Goal: Register for event/course

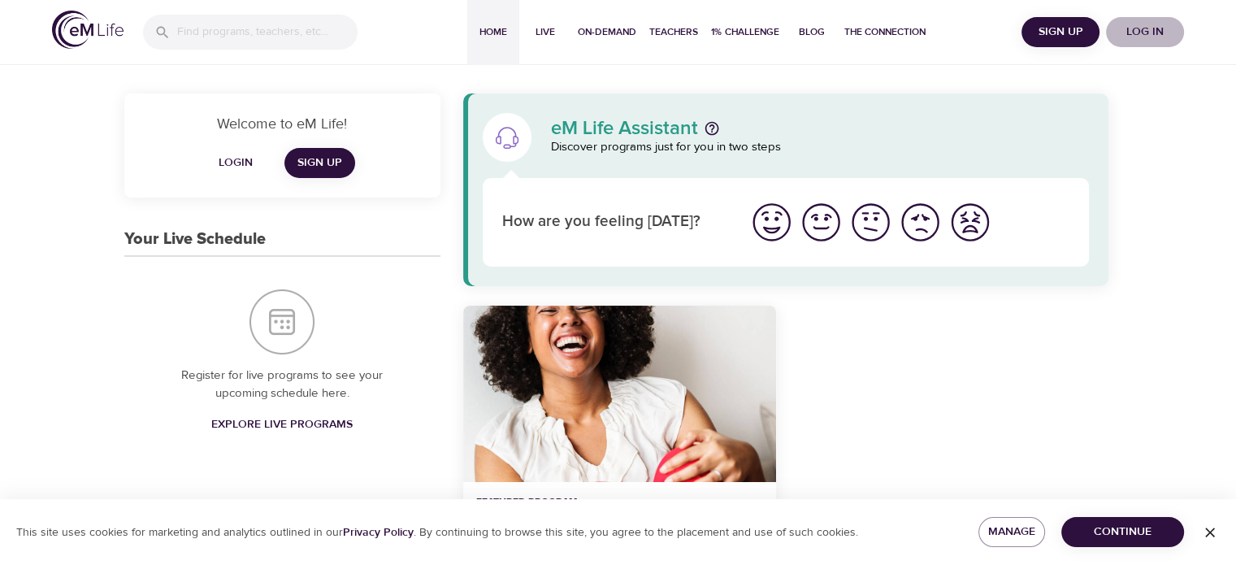
click at [1167, 41] on span "Log in" at bounding box center [1144, 32] width 65 height 20
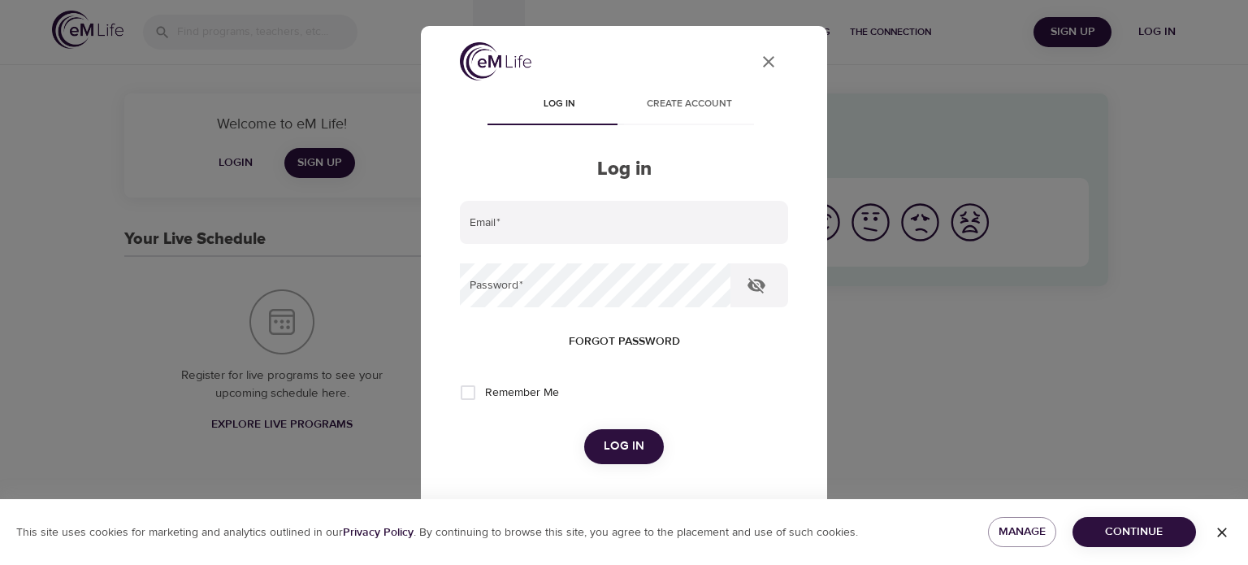
type input "[EMAIL_ADDRESS][DOMAIN_NAME]"
click at [764, 286] on icon "button" at bounding box center [756, 285] width 18 height 15
click at [760, 286] on icon "button" at bounding box center [756, 284] width 19 height 19
click at [1147, 535] on span "Continue" at bounding box center [1133, 532] width 97 height 20
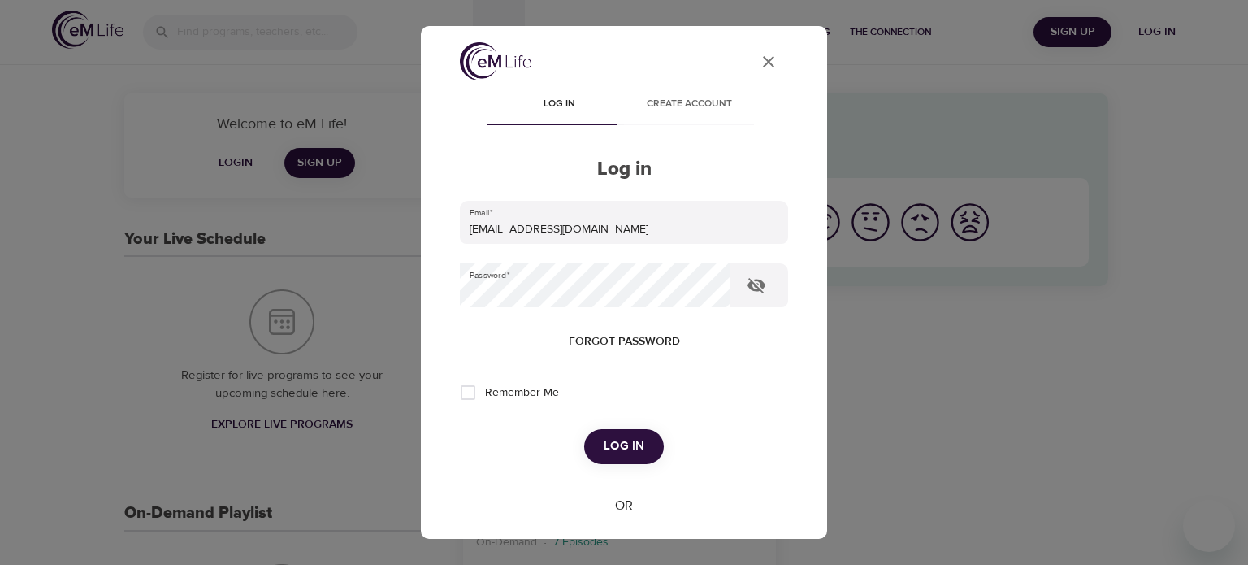
click at [617, 441] on span "Log in" at bounding box center [624, 445] width 41 height 21
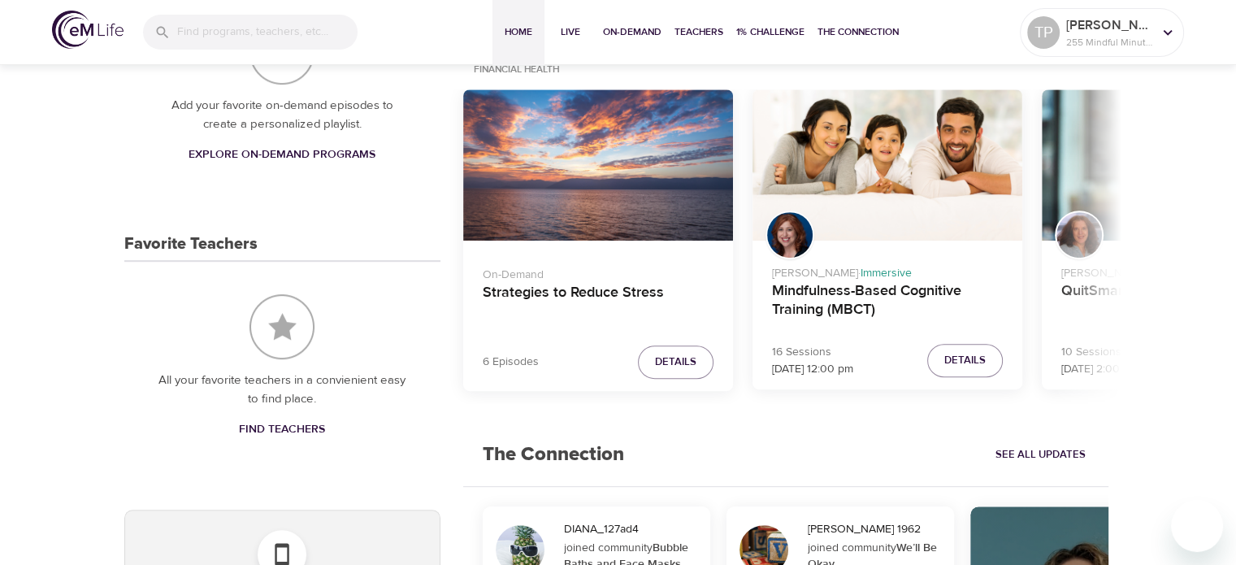
scroll to position [731, 0]
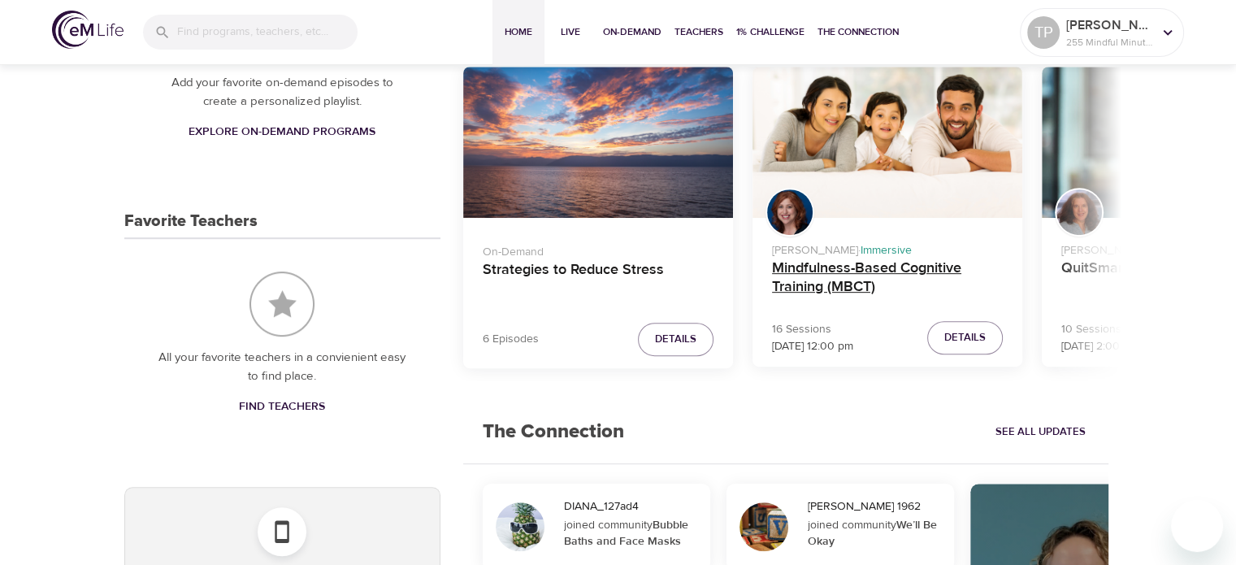
click at [878, 275] on h4 "Mindfulness-Based Cognitive Training (MBCT)" at bounding box center [887, 278] width 231 height 39
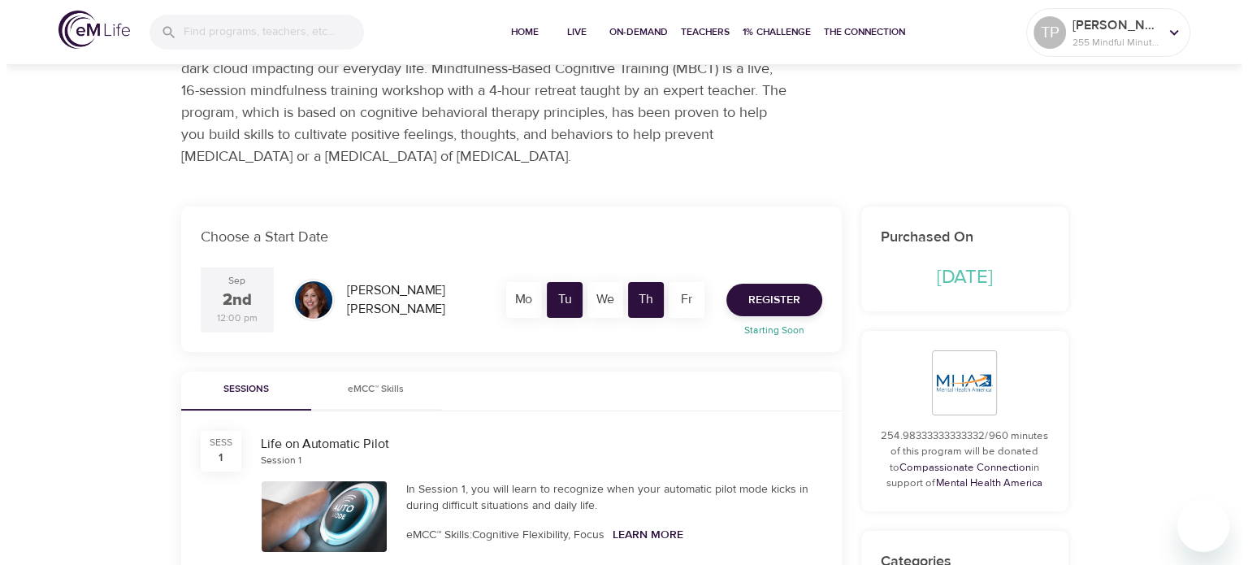
scroll to position [162, 0]
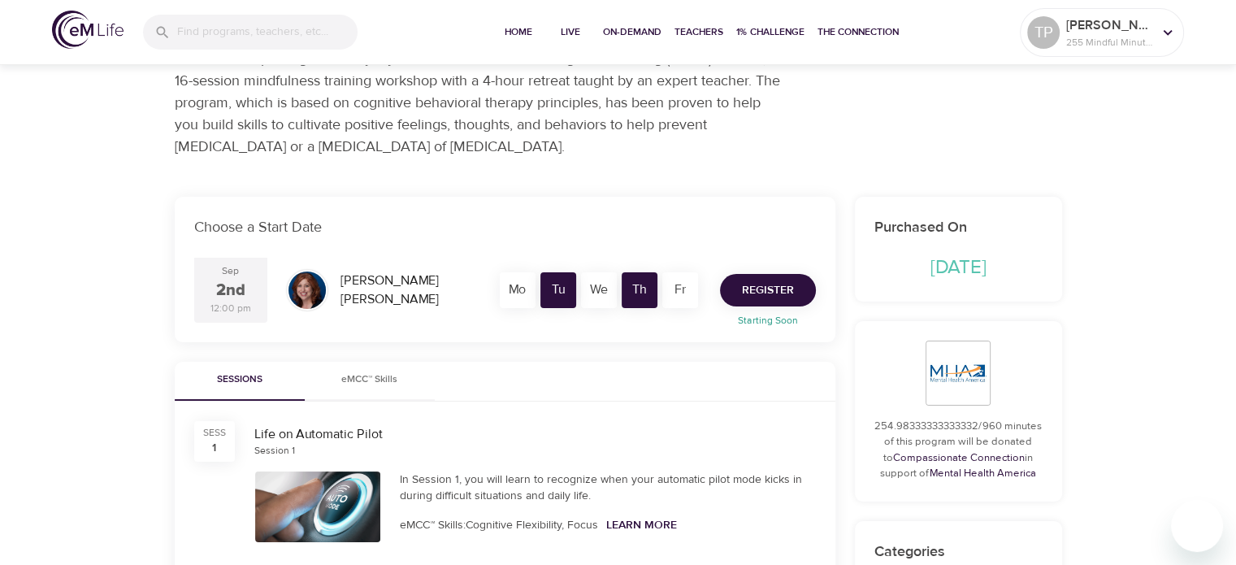
click at [764, 282] on span "Register" at bounding box center [768, 290] width 52 height 20
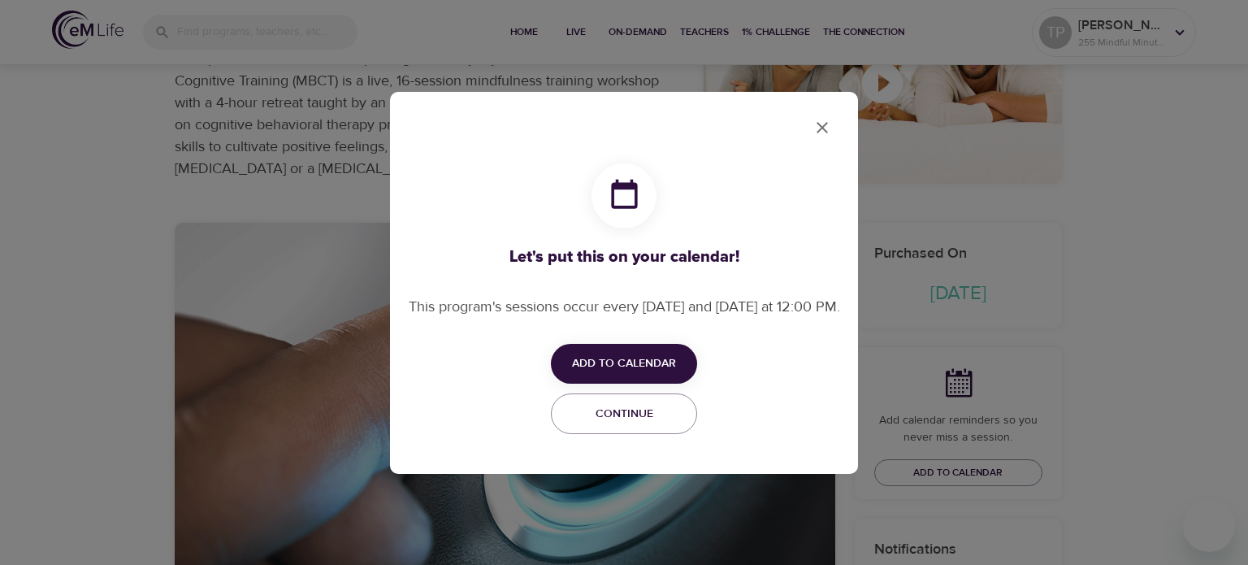
checkbox input "true"
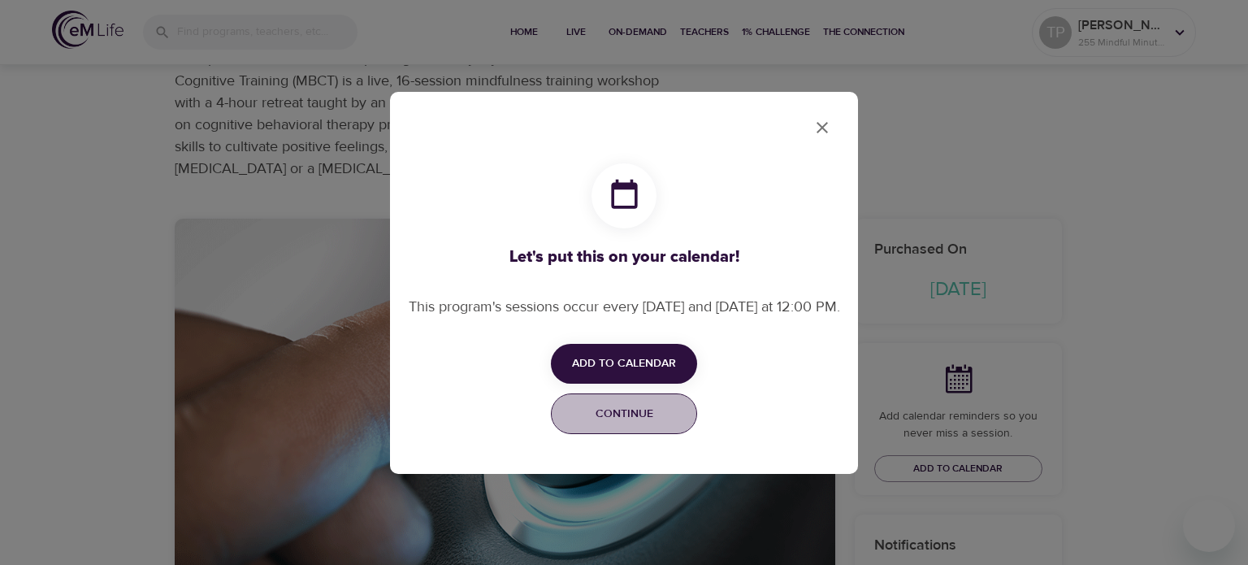
click at [651, 424] on span "Continue" at bounding box center [623, 414] width 125 height 20
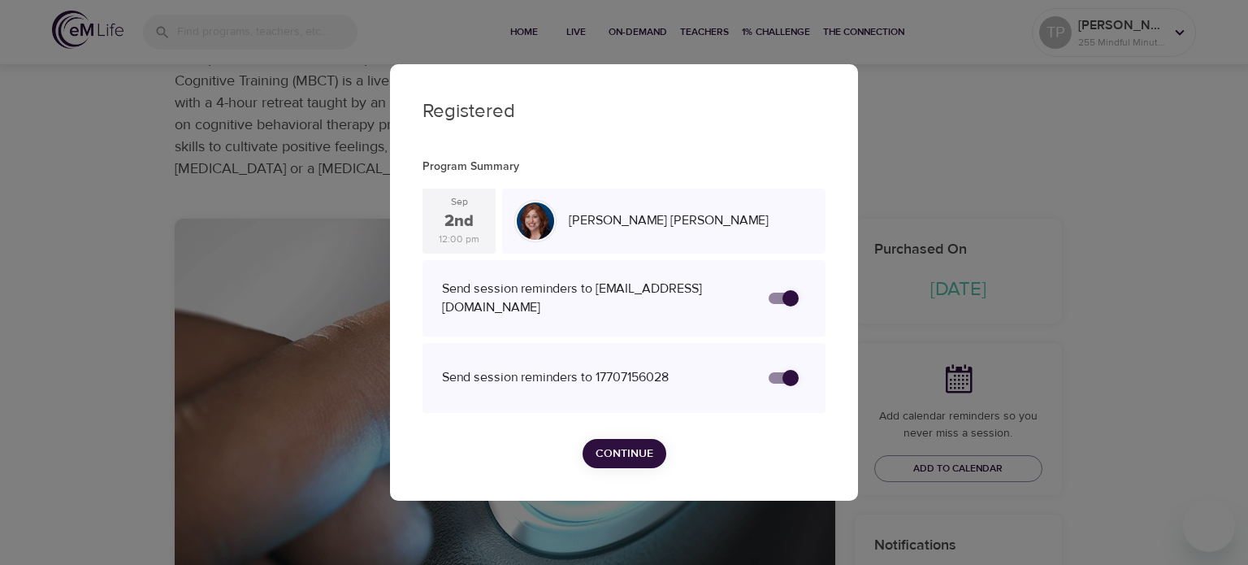
click at [1142, 370] on div "Registered Program Summary [DATE] 12:00 pm [PERSON_NAME] Send session reminders…" at bounding box center [624, 282] width 1248 height 565
click at [575, 389] on div "Send session reminders to 17707156028" at bounding box center [624, 377] width 370 height 37
drag, startPoint x: 112, startPoint y: 201, endPoint x: 136, endPoint y: 92, distance: 111.5
click at [114, 201] on div "Registered Program Summary [DATE] 12:00 pm [PERSON_NAME] Send session reminders…" at bounding box center [624, 282] width 1248 height 565
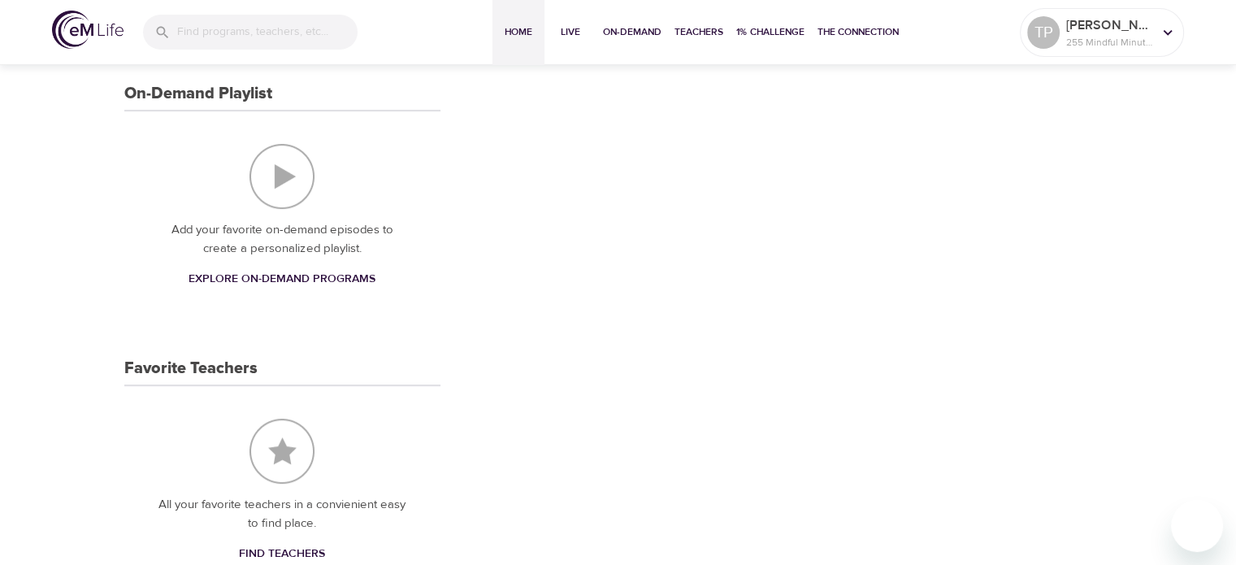
scroll to position [591, 0]
